Goal: Information Seeking & Learning: Learn about a topic

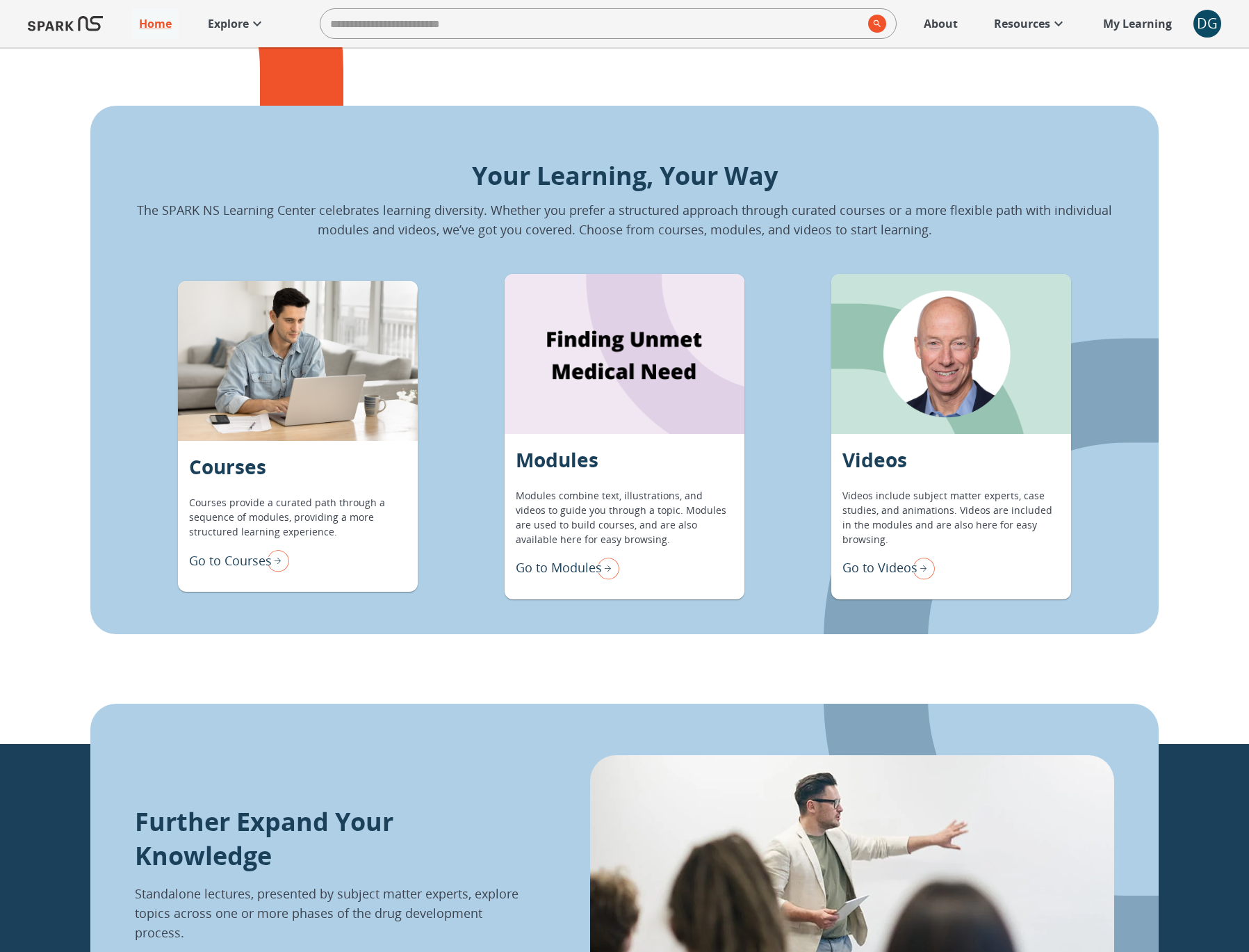
scroll to position [1121, 0]
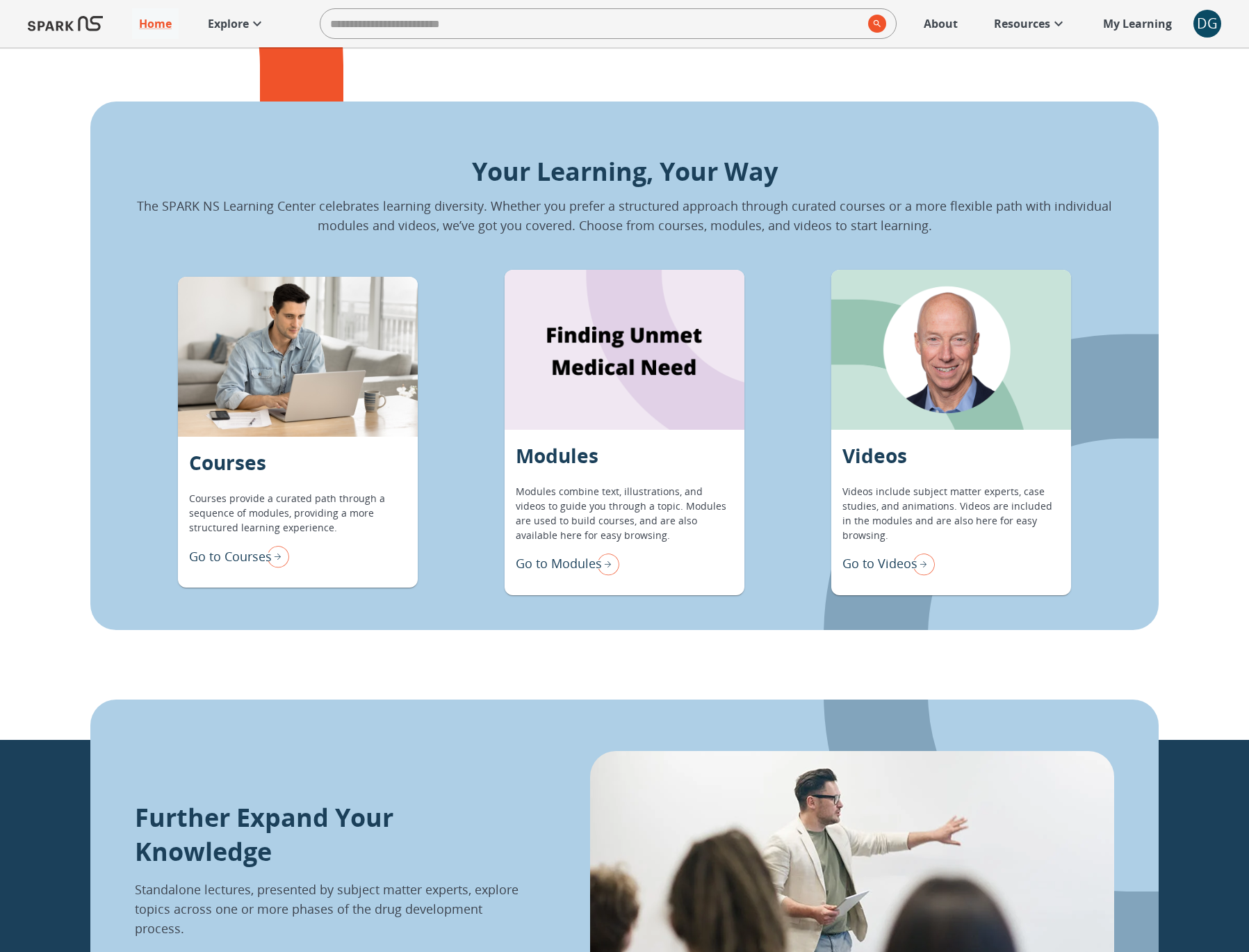
click at [560, 564] on p "Go to Modules" at bounding box center [559, 563] width 86 height 19
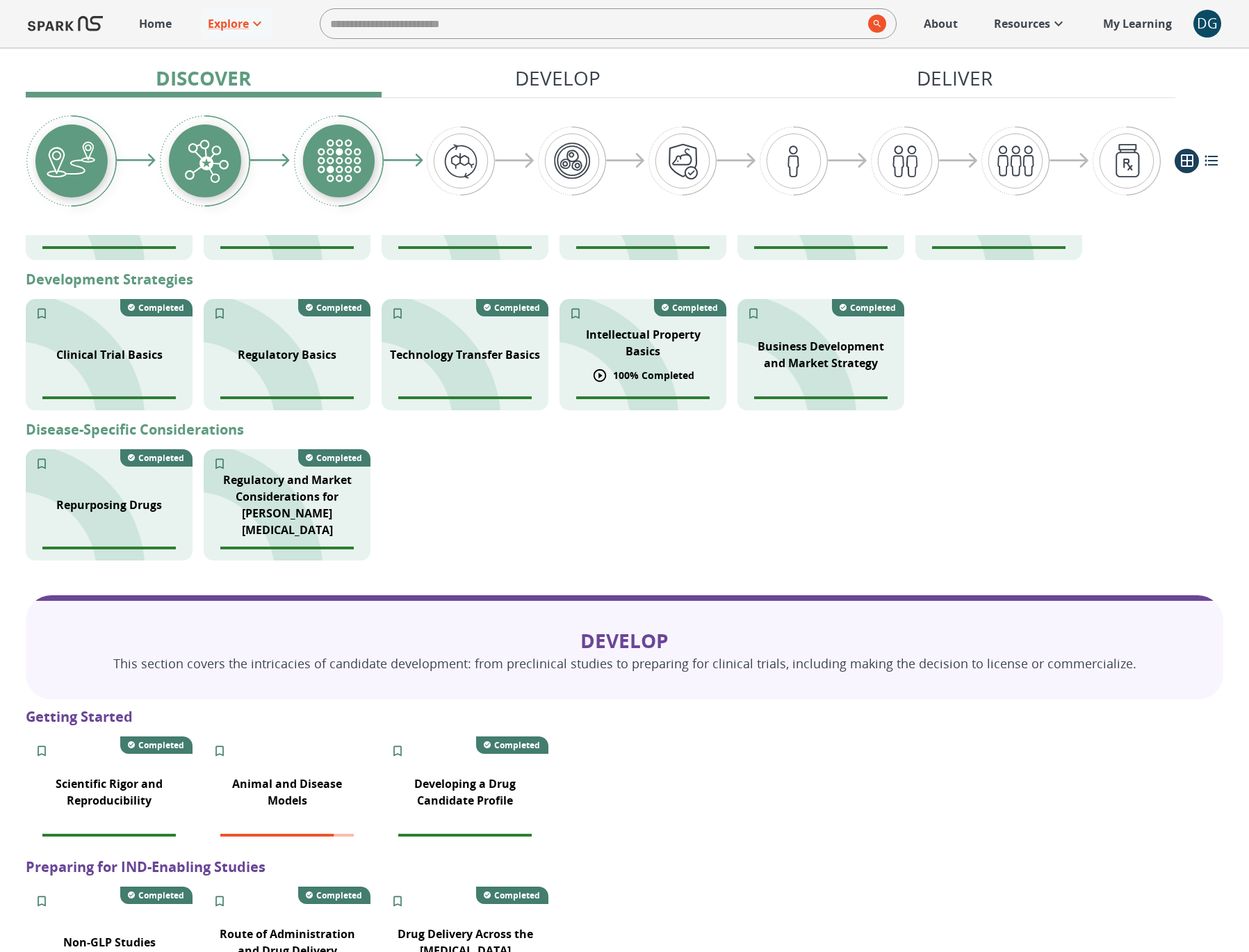
scroll to position [546, 0]
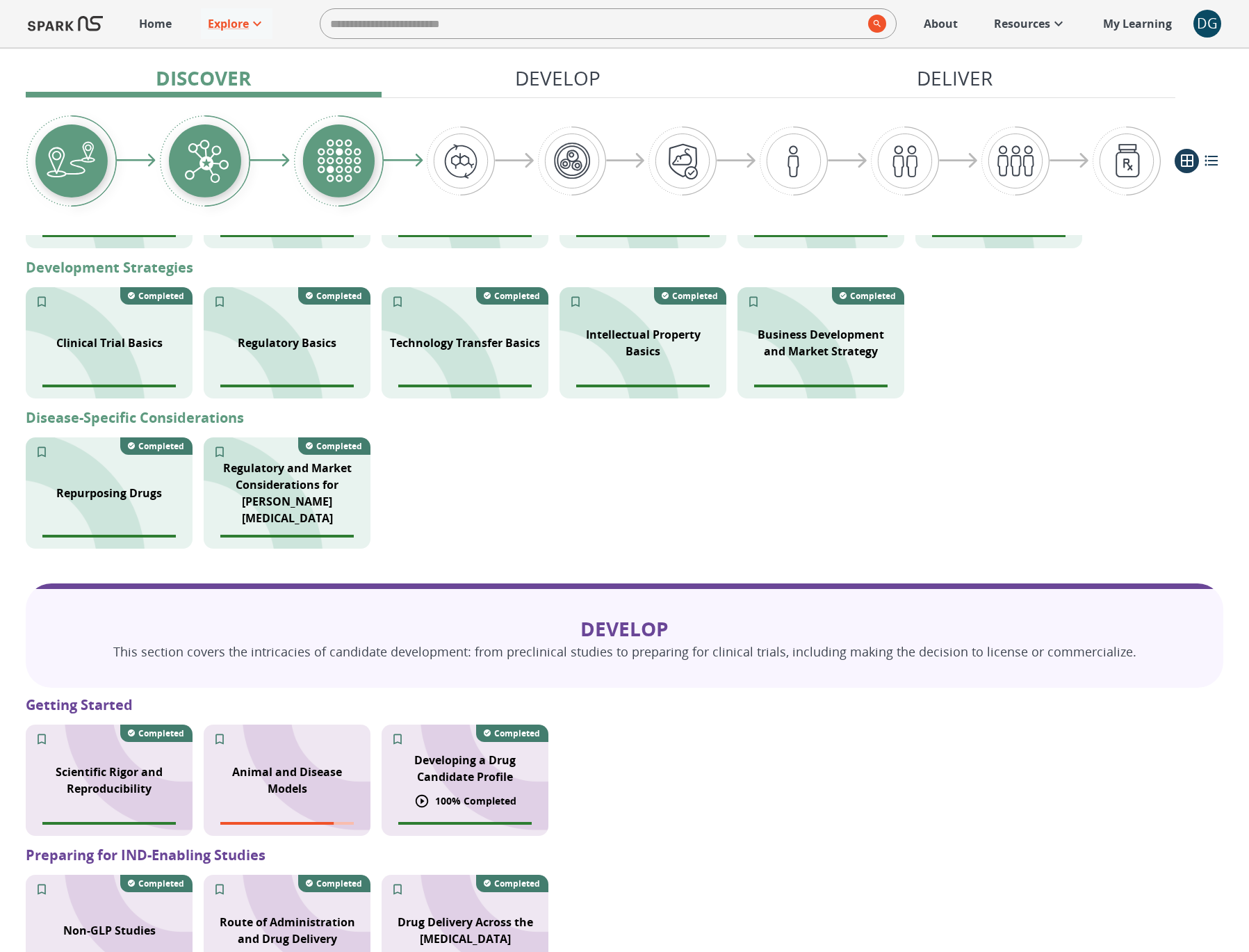
click at [451, 758] on p "Developing a Drug Candidate Profile" at bounding box center [465, 768] width 150 height 34
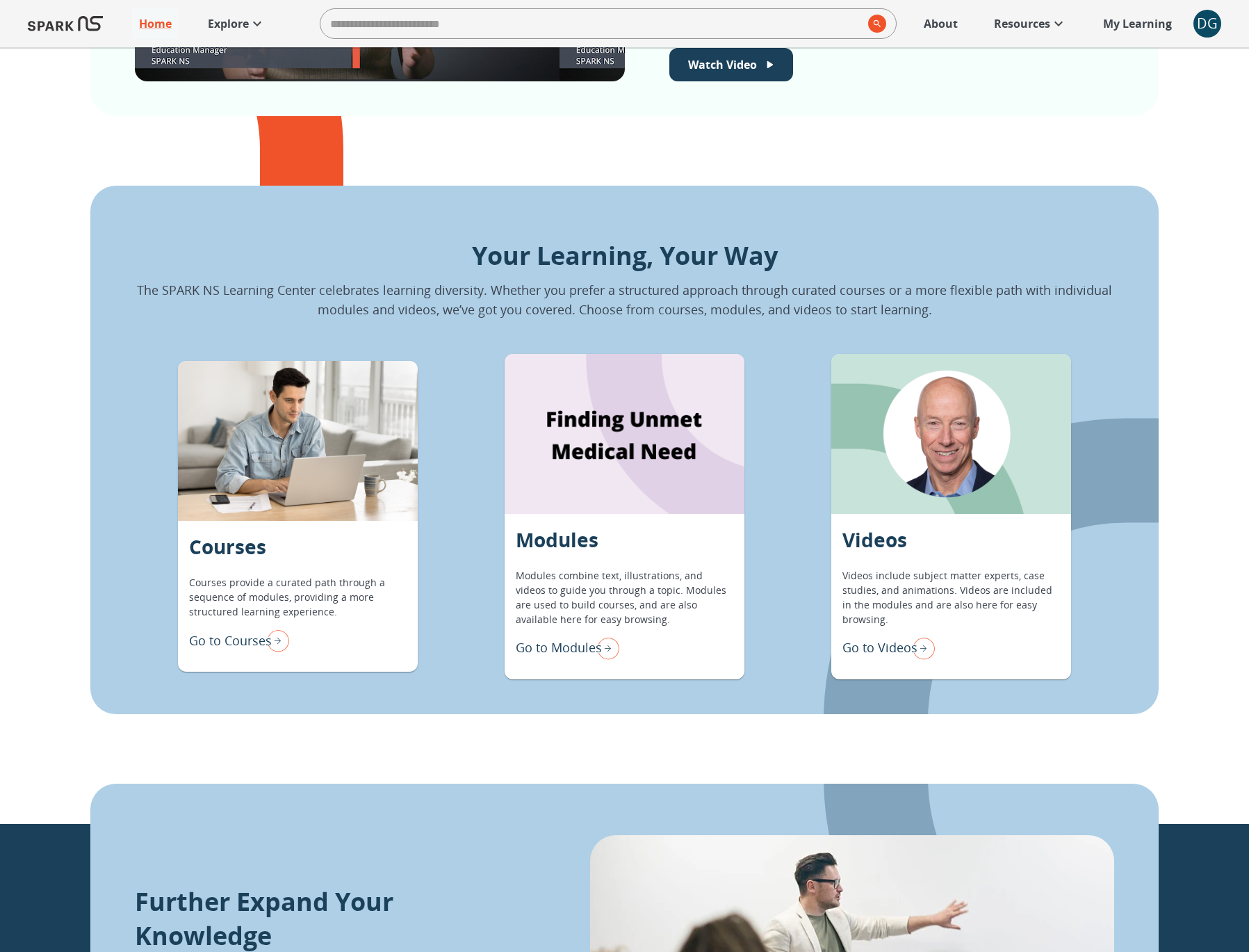
scroll to position [1123, 0]
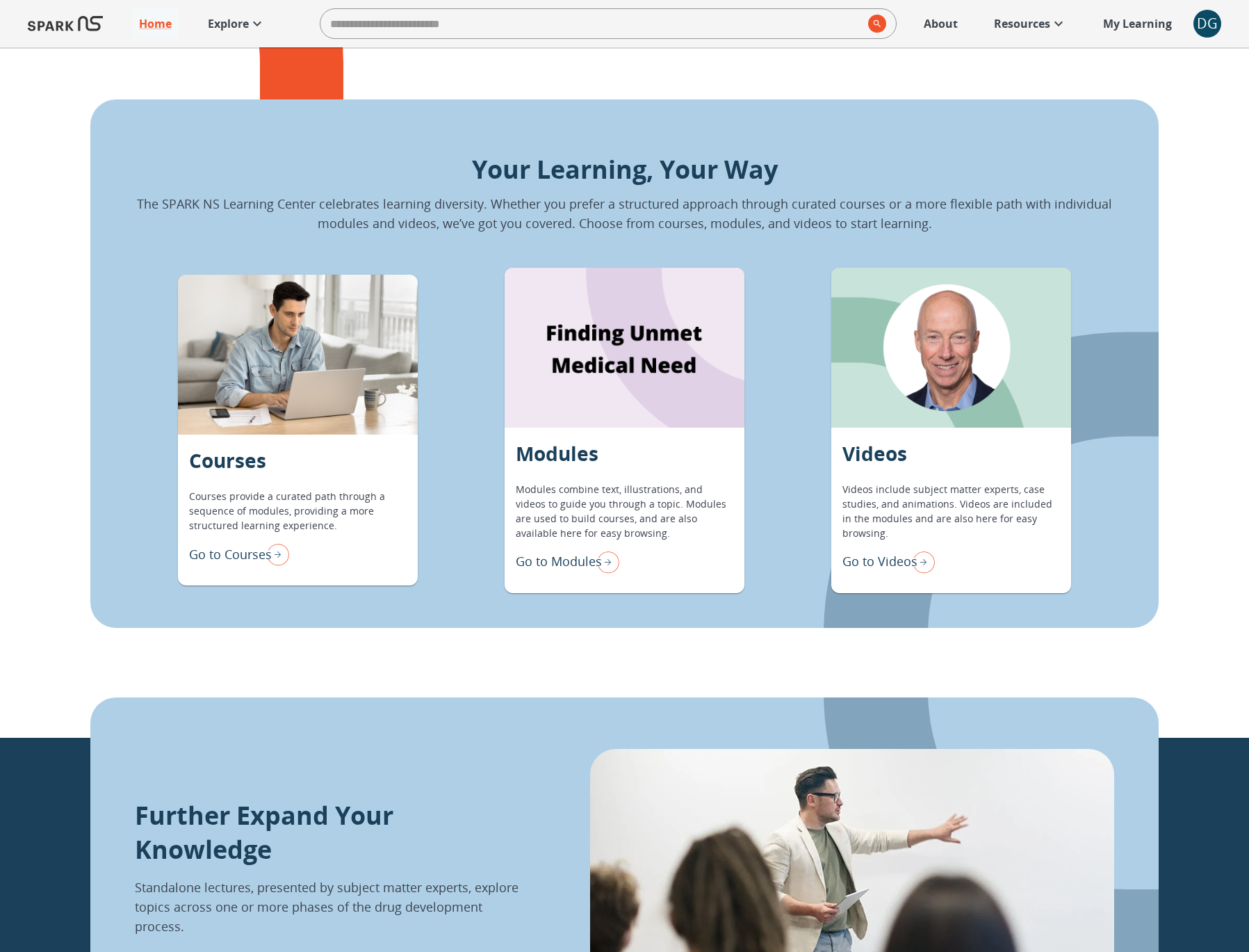
click at [564, 564] on p "Go to Modules" at bounding box center [559, 562] width 86 height 19
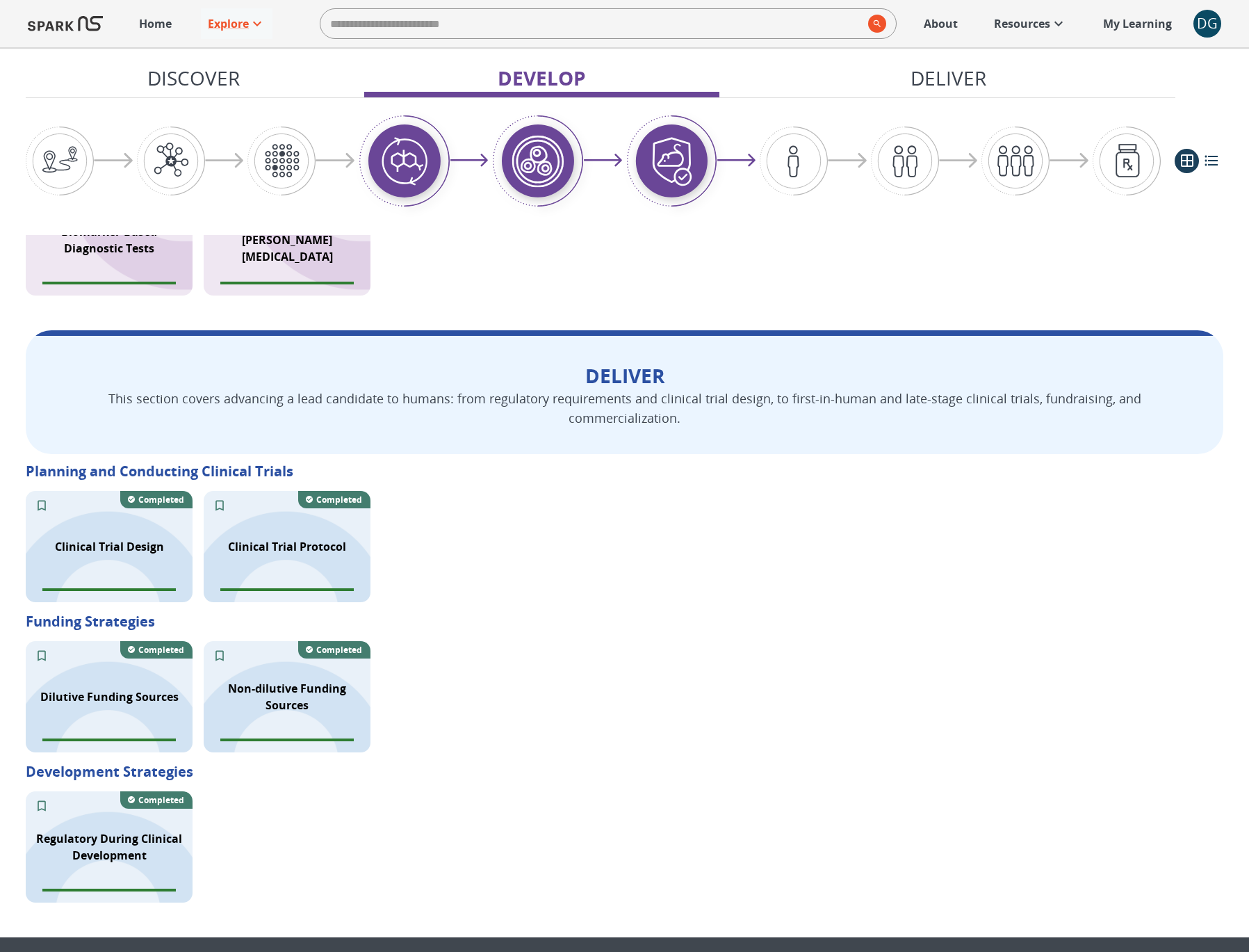
scroll to position [1688, 0]
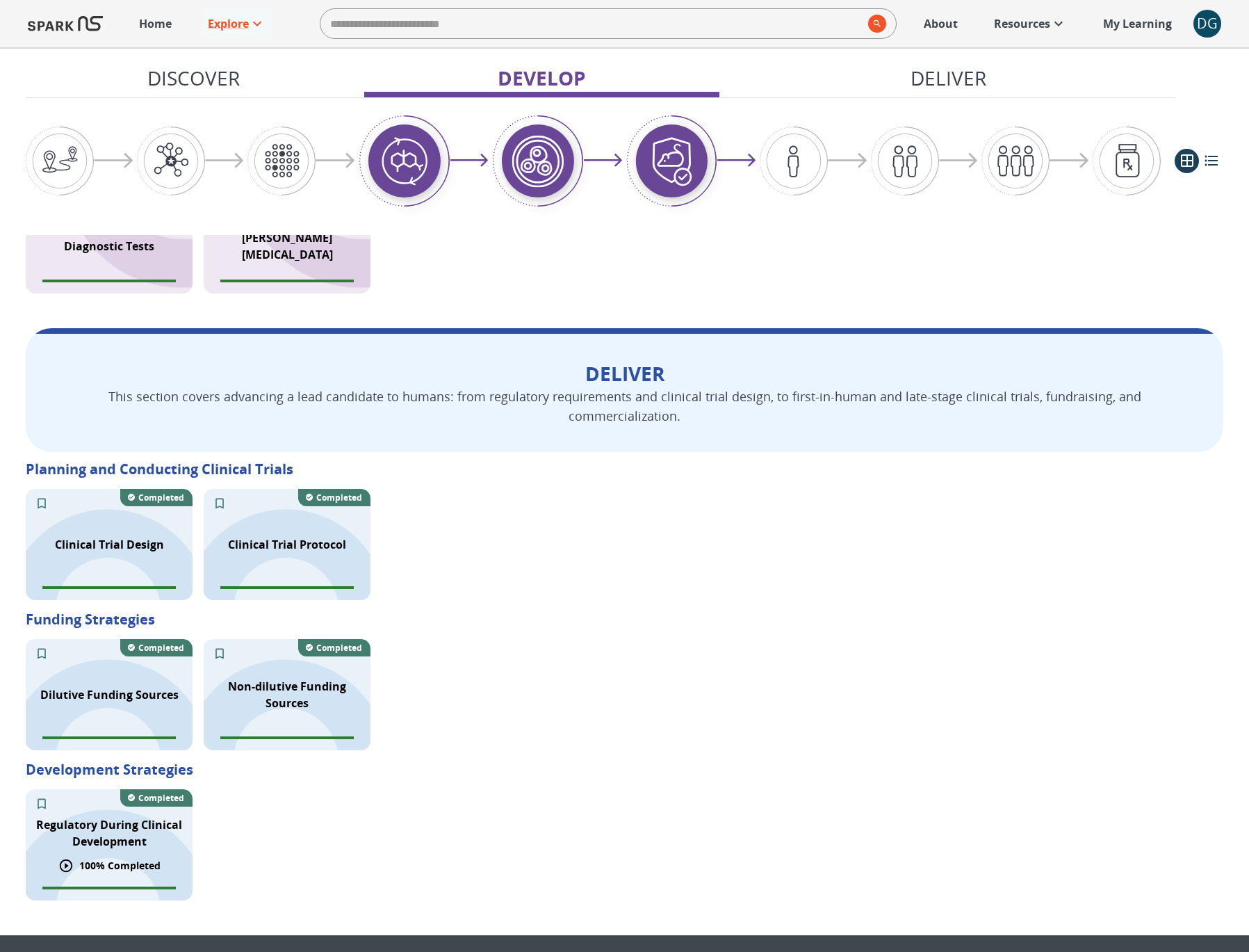
click at [129, 824] on p "Regulatory During Clinical Development" at bounding box center [109, 833] width 150 height 34
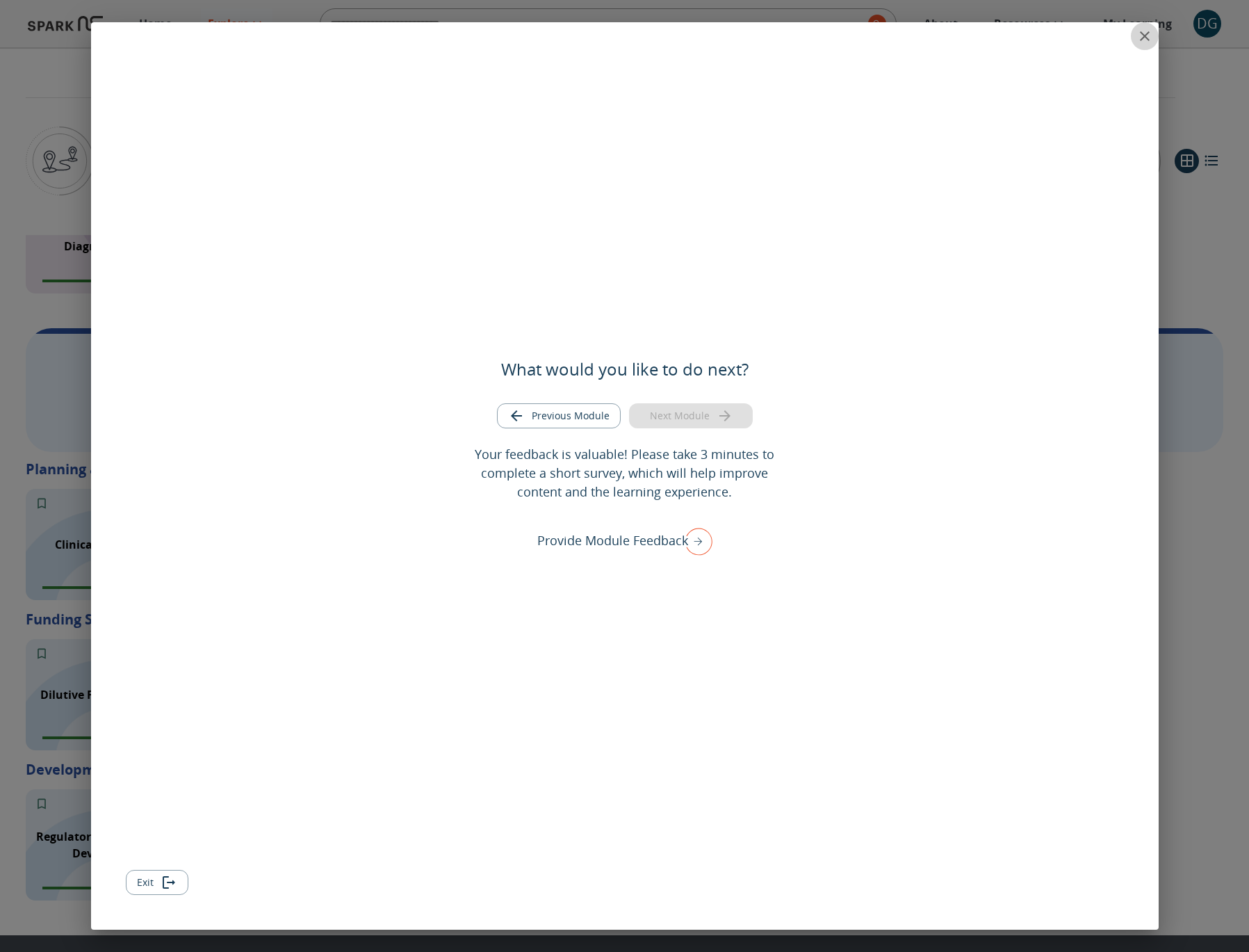
click at [1141, 40] on icon "close" at bounding box center [1145, 36] width 10 height 10
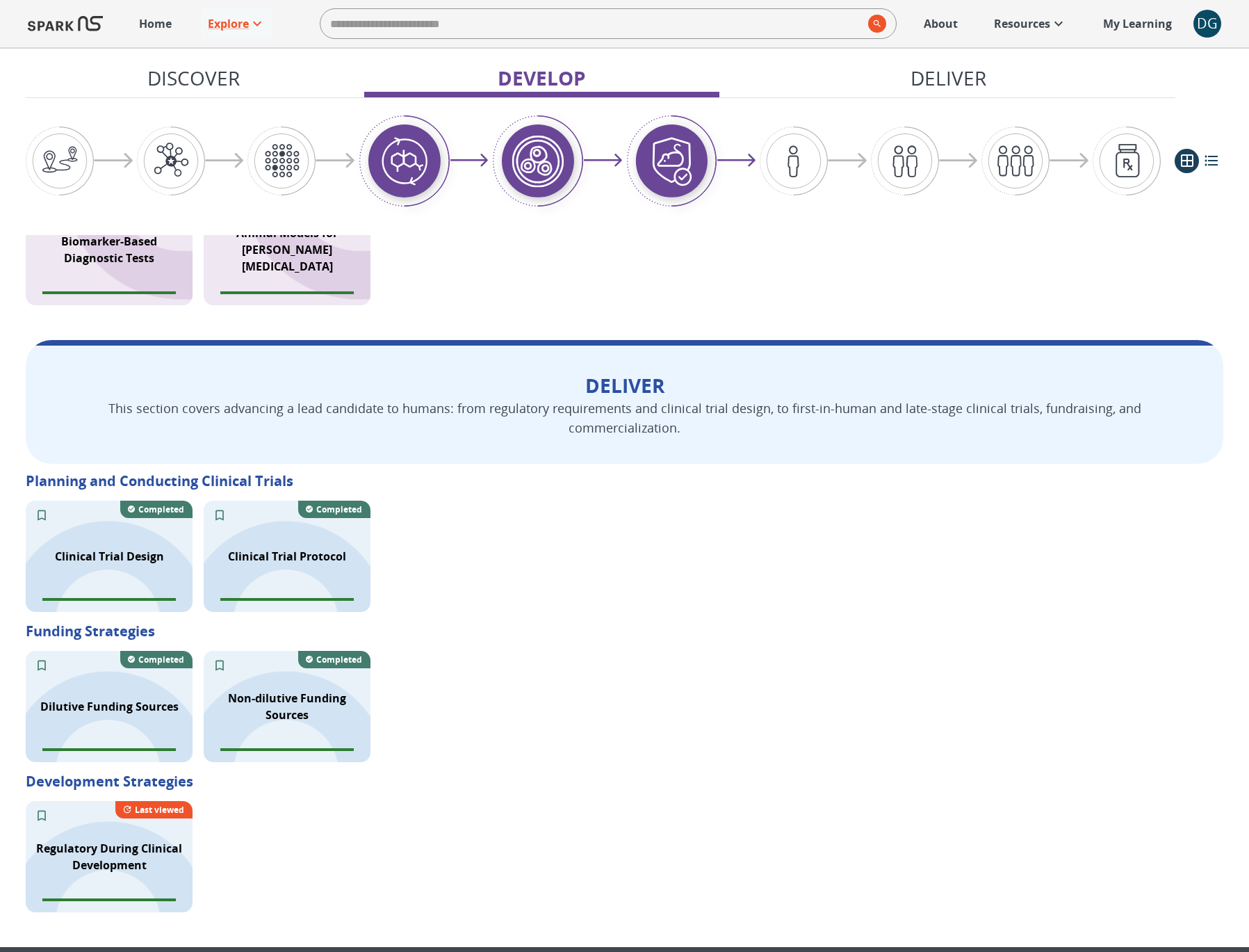
scroll to position [1747, 0]
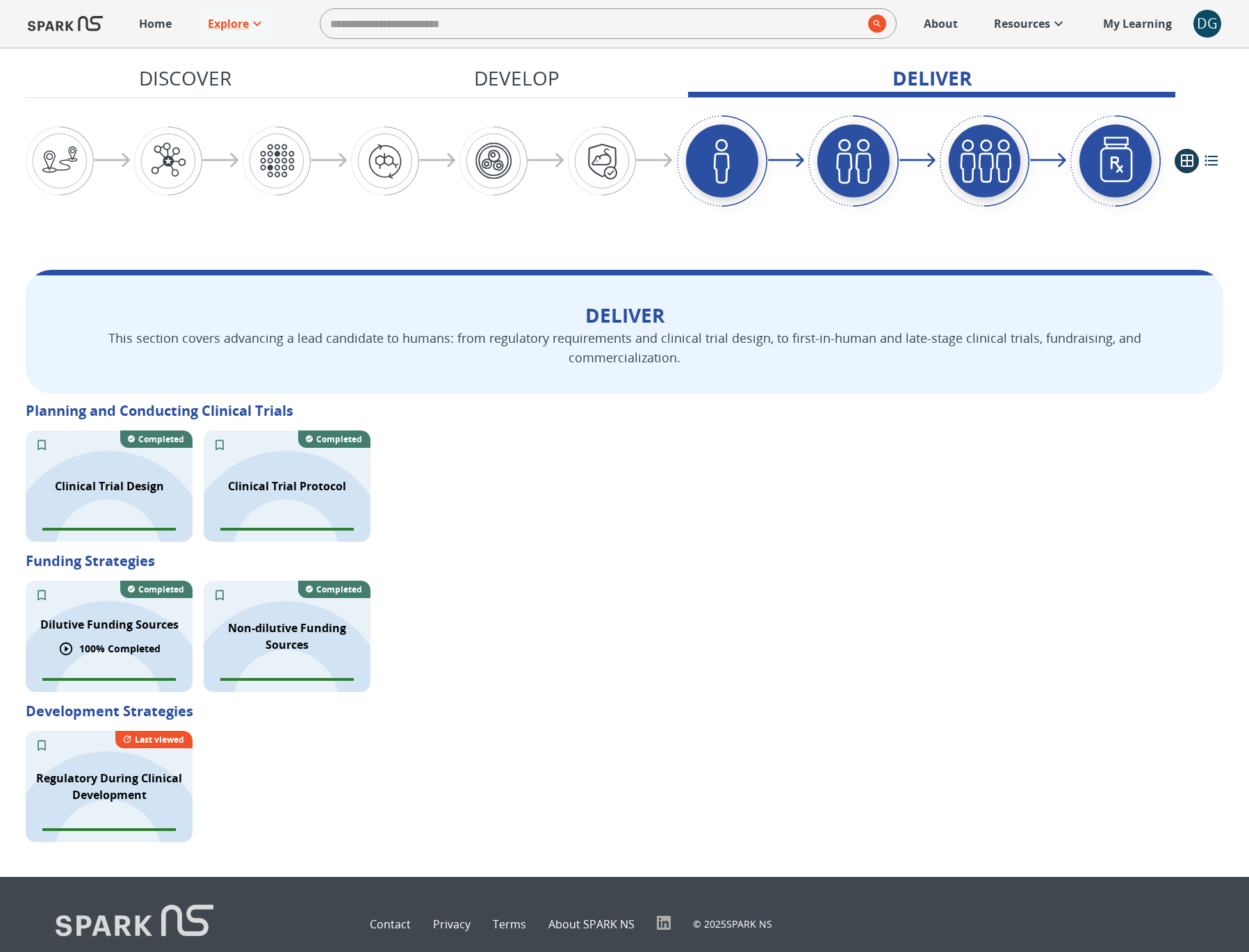
click at [123, 616] on p "Dilutive Funding Sources" at bounding box center [110, 624] width 138 height 17
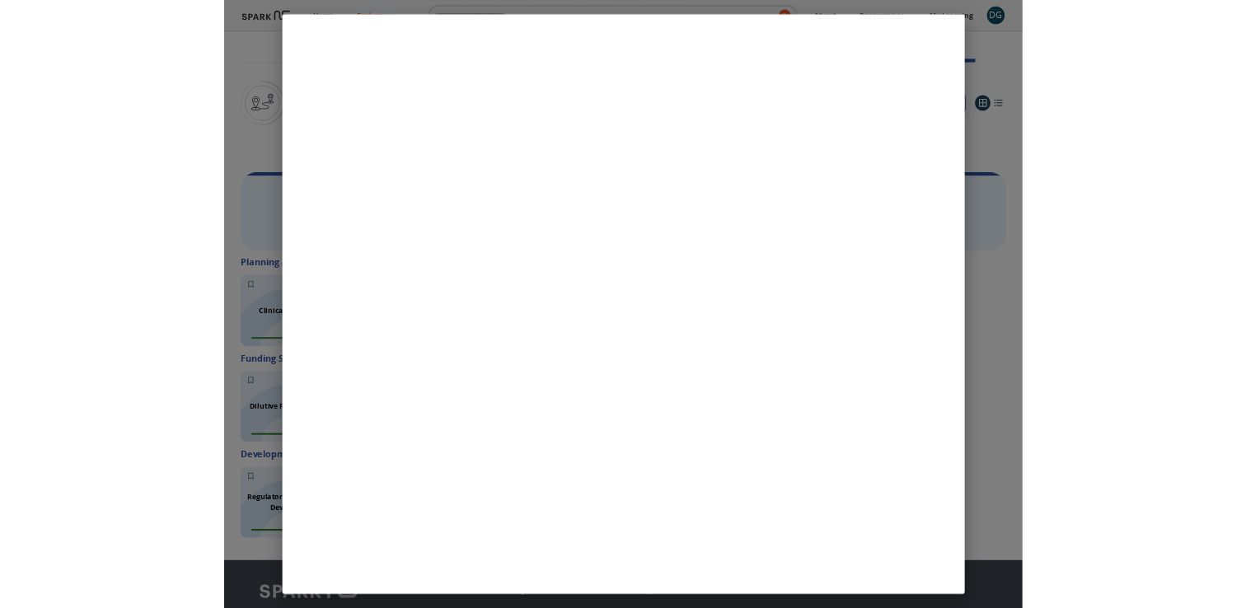
scroll to position [2099, 0]
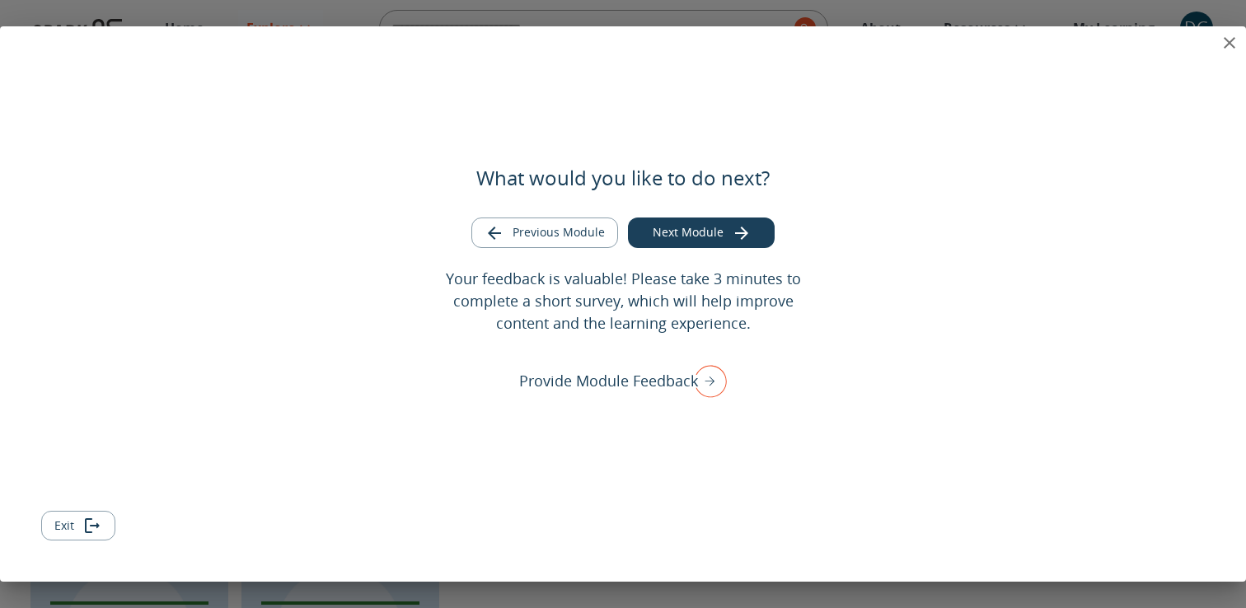
click at [1231, 41] on icon "close" at bounding box center [1230, 43] width 12 height 12
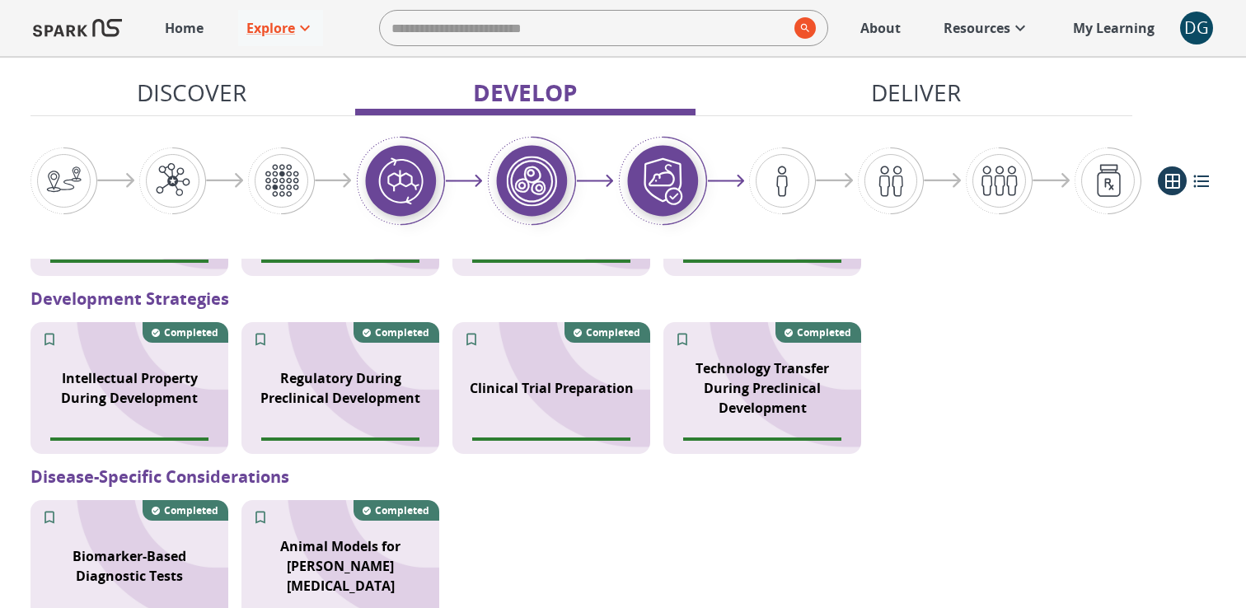
scroll to position [1774, 0]
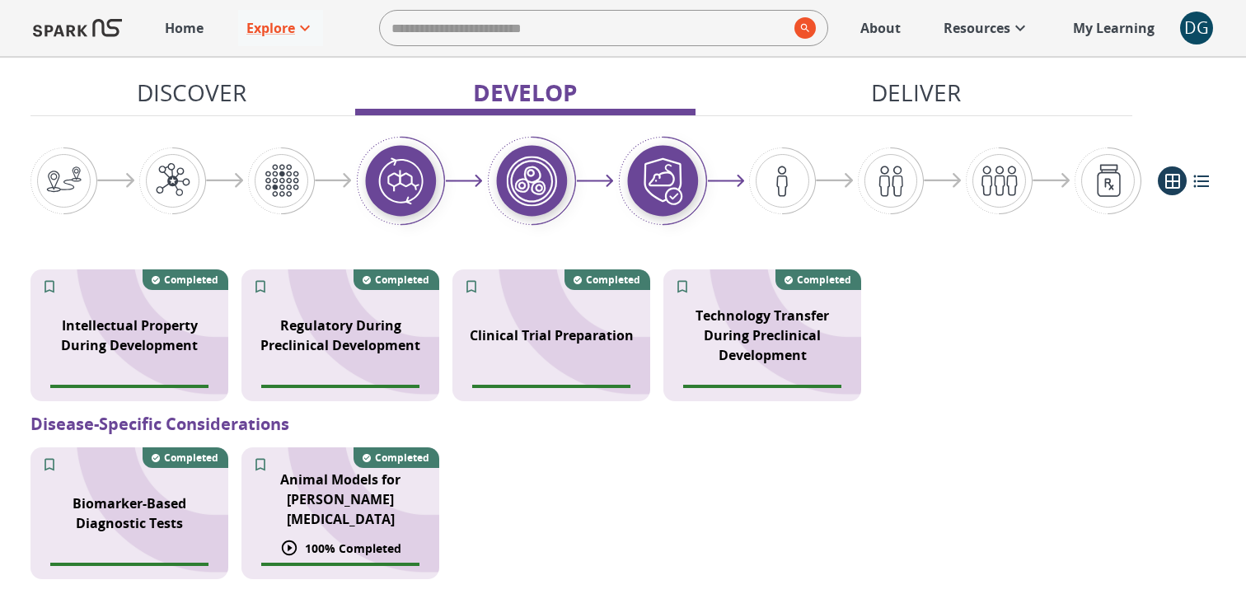
click at [271, 477] on div "Animal Models for [PERSON_NAME][MEDICAL_DATA]" at bounding box center [341, 499] width 198 height 79
